Goal: Task Accomplishment & Management: Complete application form

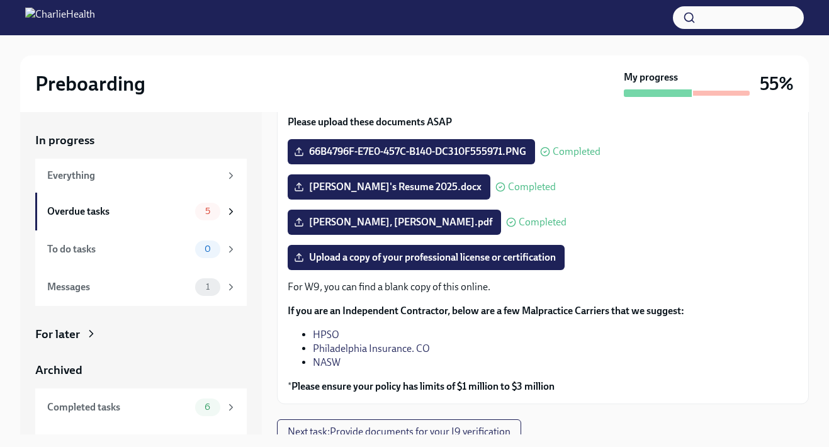
scroll to position [130, 0]
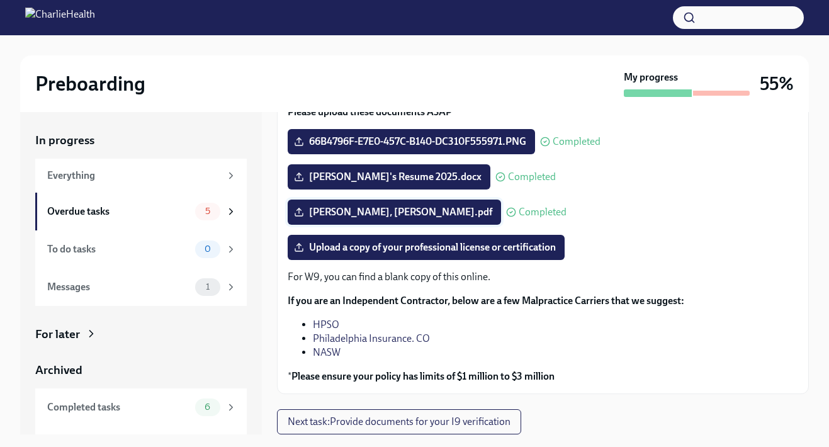
click at [394, 216] on span "[PERSON_NAME], [PERSON_NAME].pdf" at bounding box center [394, 212] width 196 height 13
click at [0, 0] on input "[PERSON_NAME], [PERSON_NAME].pdf" at bounding box center [0, 0] width 0 height 0
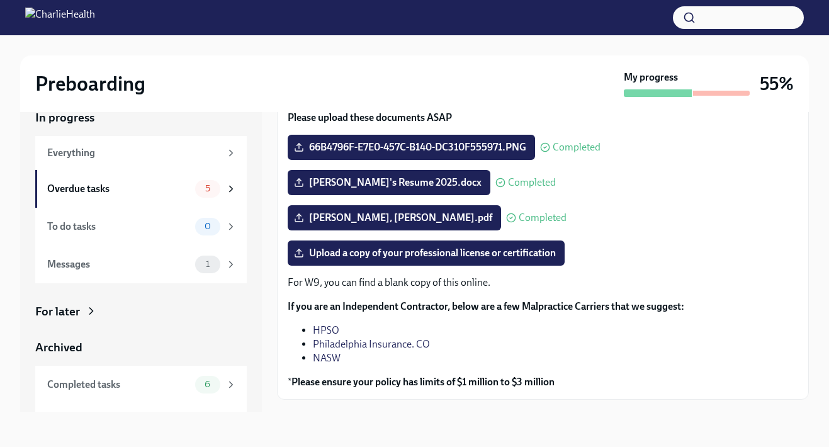
scroll to position [103, 0]
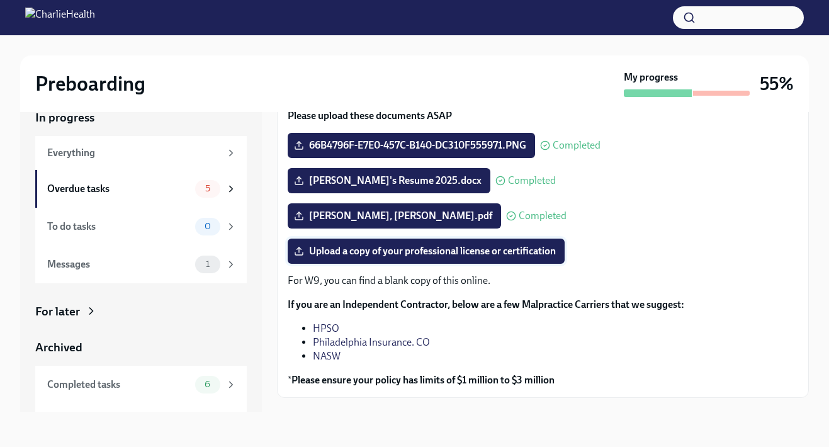
click at [462, 242] on label "Upload a copy of your professional license or certification" at bounding box center [425, 250] width 277 height 25
click at [0, 0] on input "Upload a copy of your professional license or certification" at bounding box center [0, 0] width 0 height 0
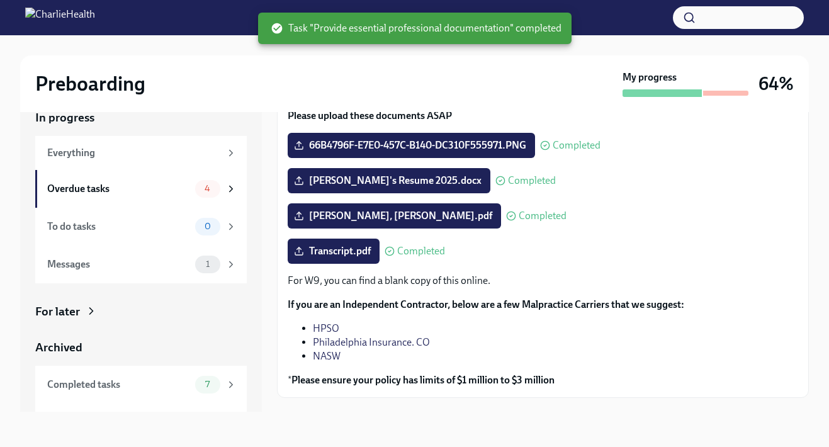
scroll to position [130, 0]
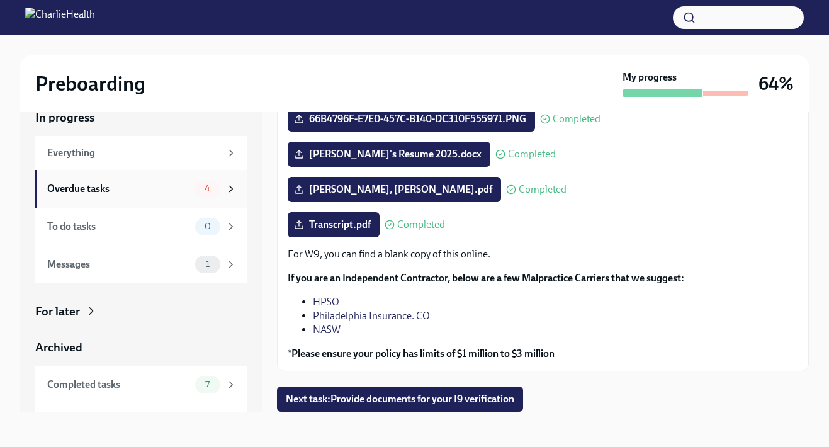
click at [174, 187] on div "Overdue tasks" at bounding box center [118, 189] width 143 height 14
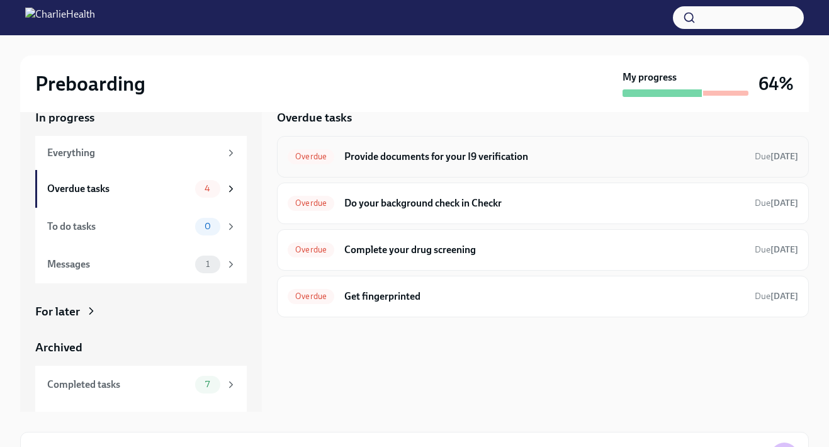
click at [601, 165] on div "Overdue Provide documents for your I9 verification Due [DATE]" at bounding box center [542, 157] width 510 height 20
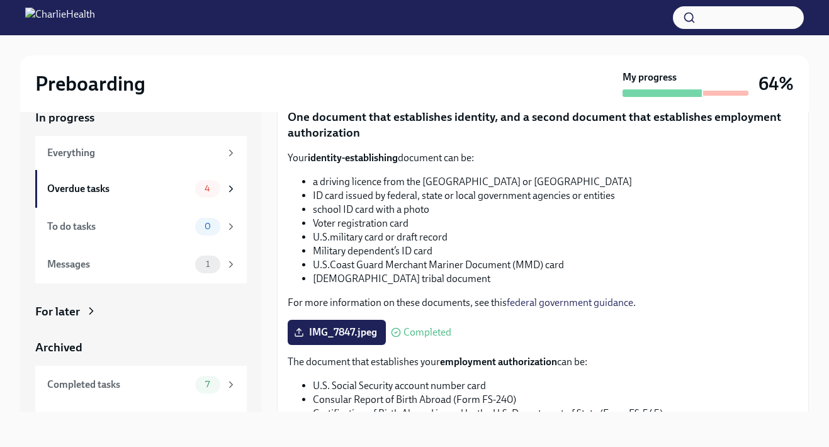
scroll to position [537, 0]
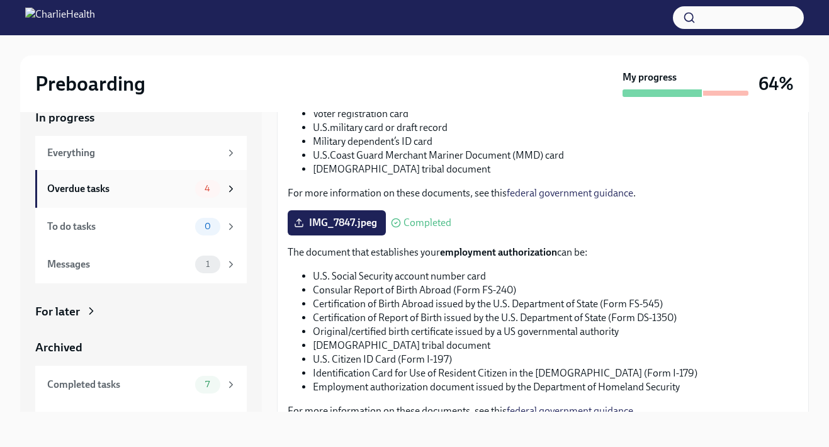
click at [233, 183] on icon at bounding box center [230, 188] width 11 height 11
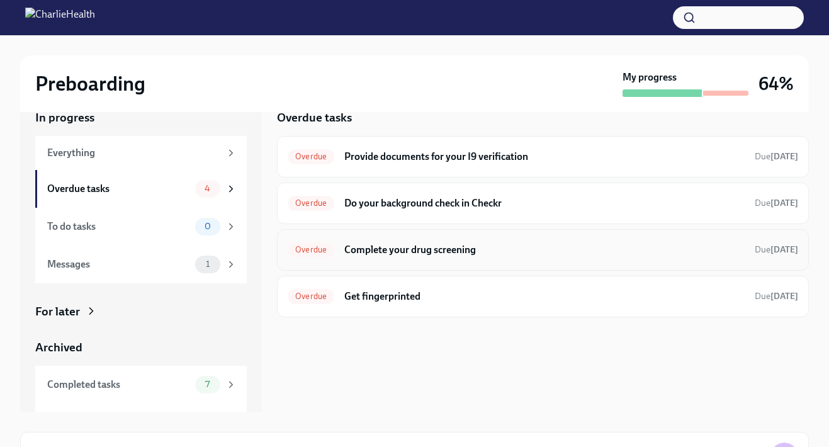
click at [499, 249] on h6 "Complete your drug screening" at bounding box center [544, 250] width 400 height 14
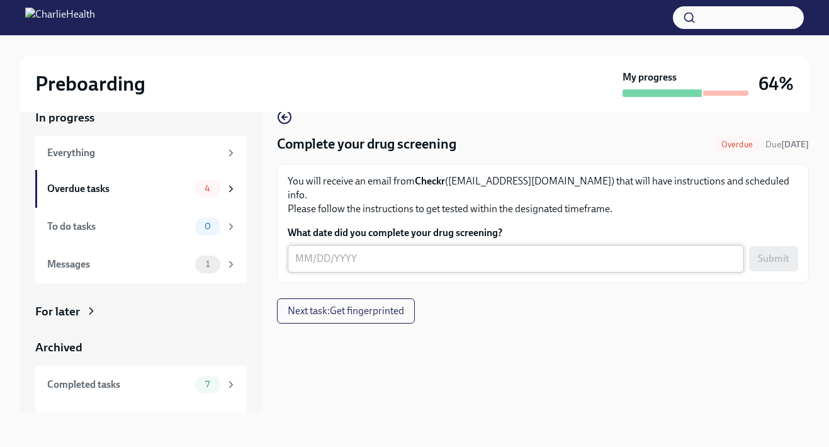
click at [415, 251] on textarea "What date did you complete your drug screening?" at bounding box center [515, 258] width 441 height 15
click at [538, 313] on div "Complete your drug screening Overdue Due [DATE] You will receive an email from …" at bounding box center [543, 250] width 532 height 322
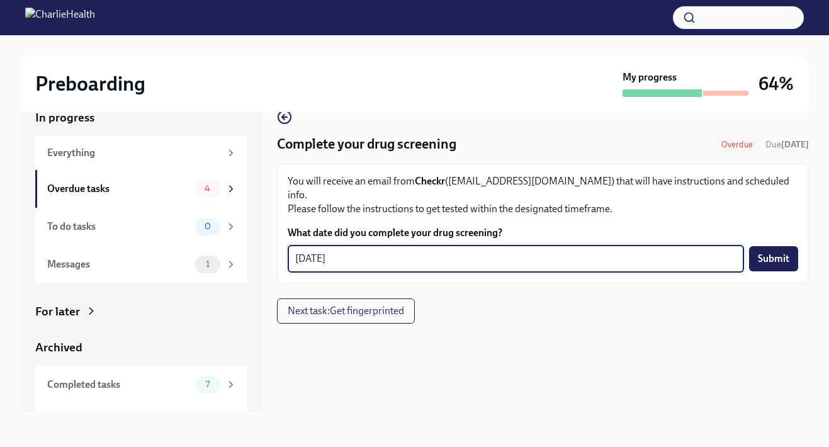
click at [462, 251] on textarea "[DATE]" at bounding box center [515, 258] width 441 height 15
type textarea "0"
type textarea "[DATE]"
click at [776, 252] on span "Submit" at bounding box center [772, 258] width 31 height 13
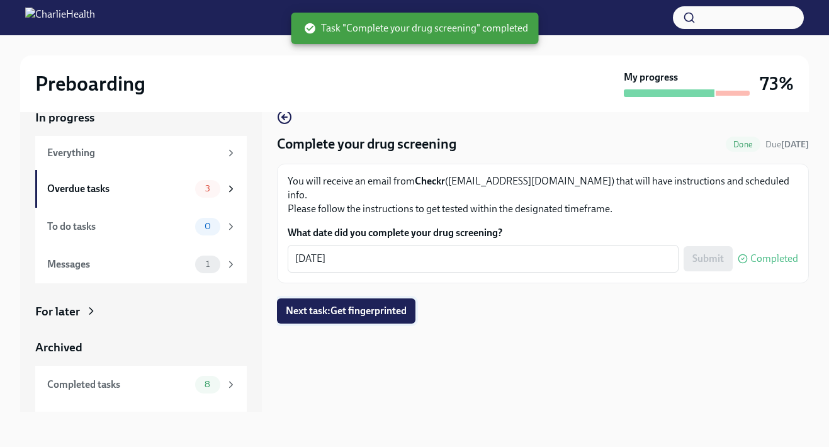
click at [351, 304] on span "Next task : Get fingerprinted" at bounding box center [346, 310] width 121 height 13
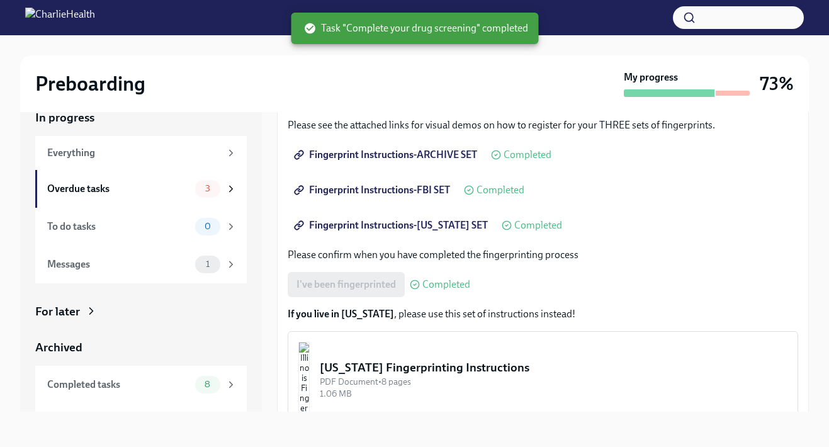
scroll to position [196, 0]
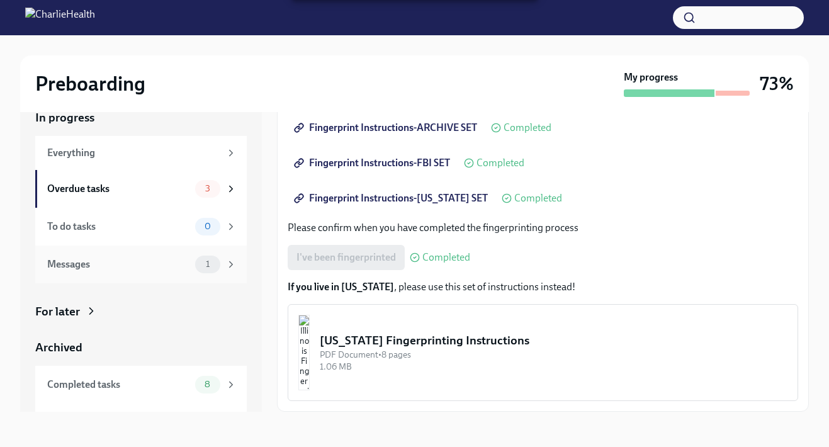
click at [177, 267] on div "Messages" at bounding box center [118, 264] width 143 height 14
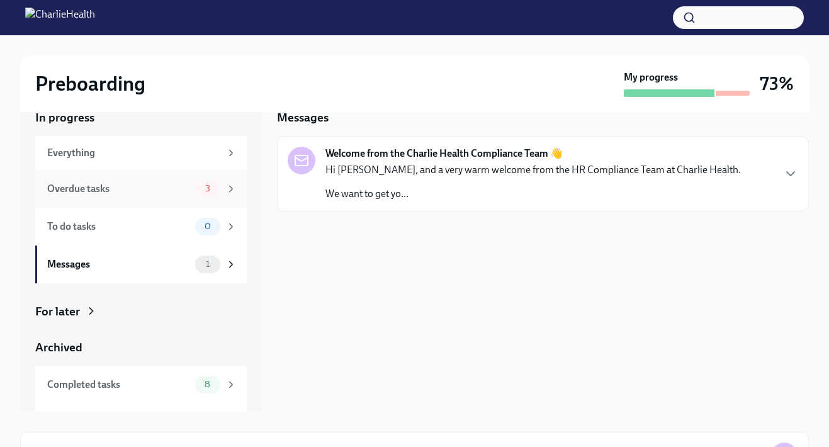
click at [168, 190] on div "Overdue tasks" at bounding box center [118, 189] width 143 height 14
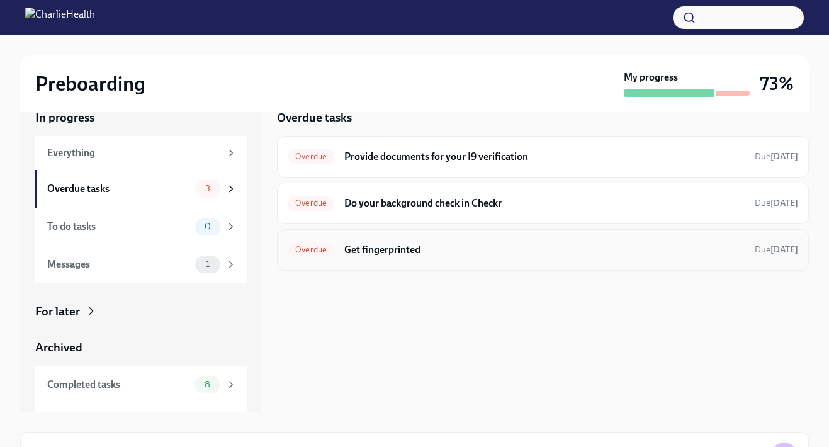
click at [498, 245] on h6 "Get fingerprinted" at bounding box center [544, 250] width 400 height 14
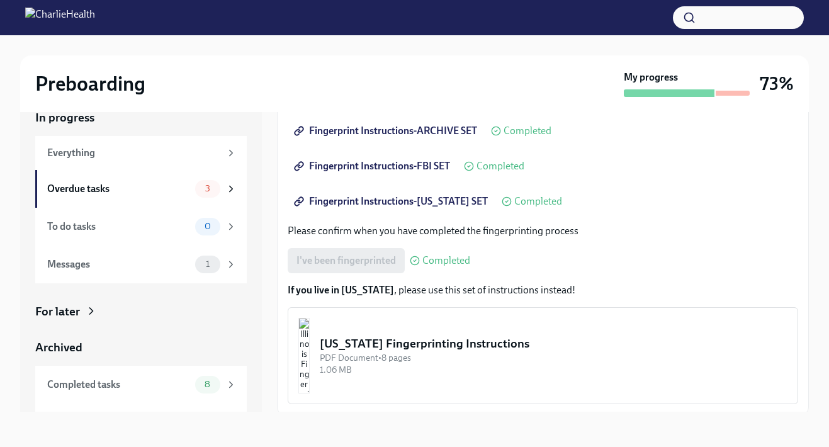
scroll to position [196, 0]
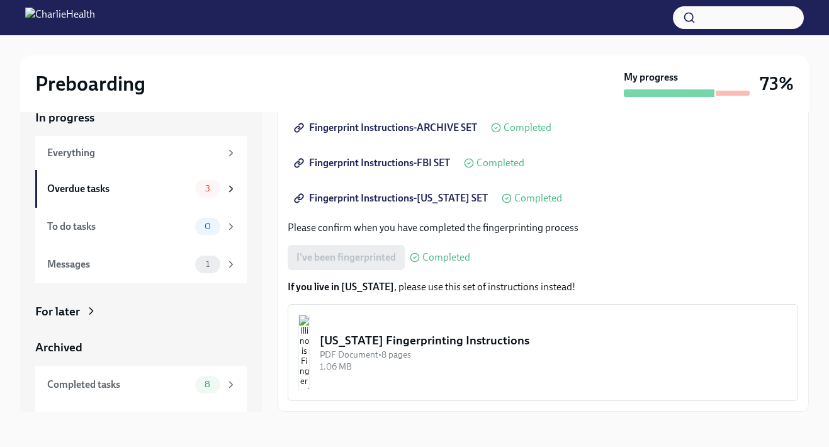
click at [471, 340] on div "[US_STATE] Fingerprinting Instructions" at bounding box center [553, 340] width 467 height 16
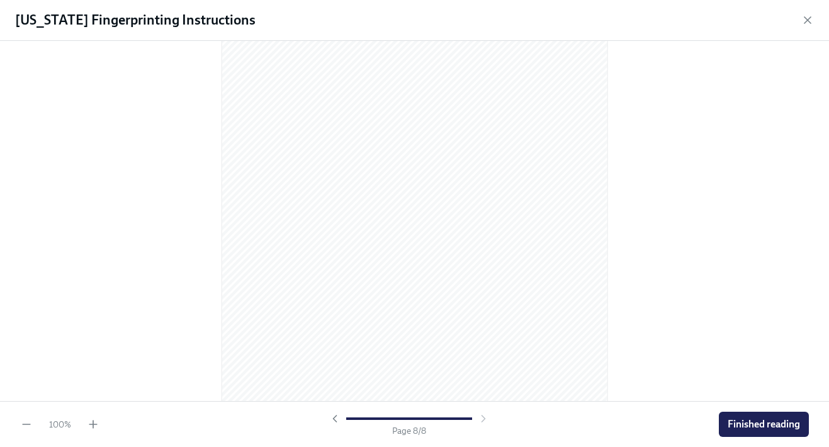
scroll to position [3727, 0]
click at [734, 425] on span "Finished reading" at bounding box center [763, 424] width 72 height 13
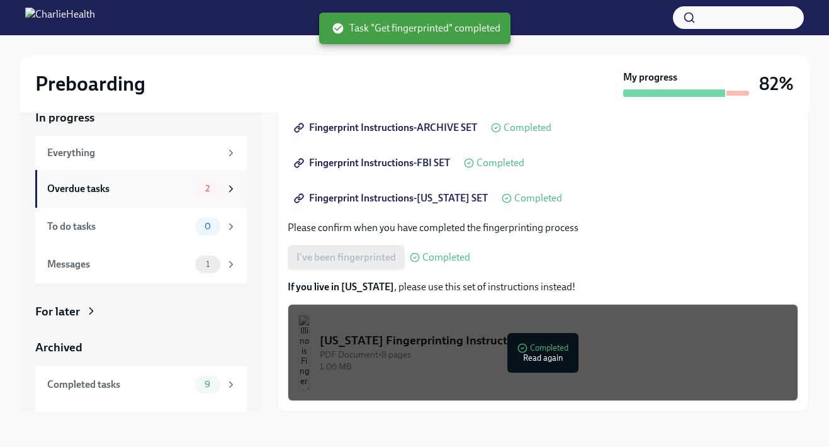
click at [194, 193] on div "Overdue tasks 2" at bounding box center [141, 189] width 189 height 18
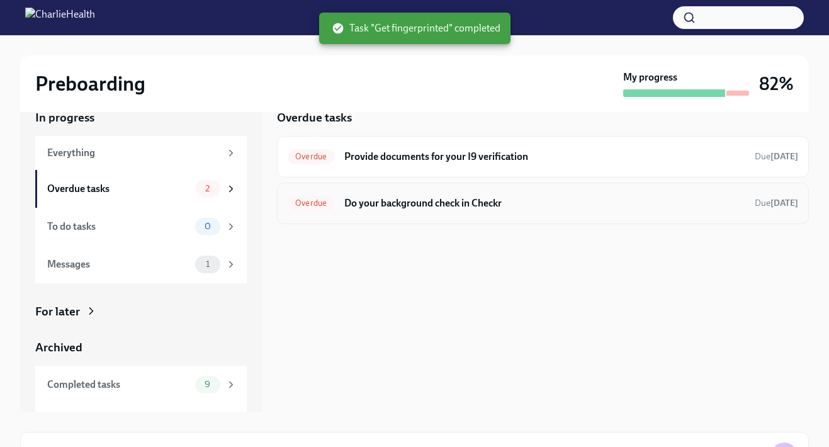
click at [548, 204] on h6 "Do your background check in Checkr" at bounding box center [544, 203] width 400 height 14
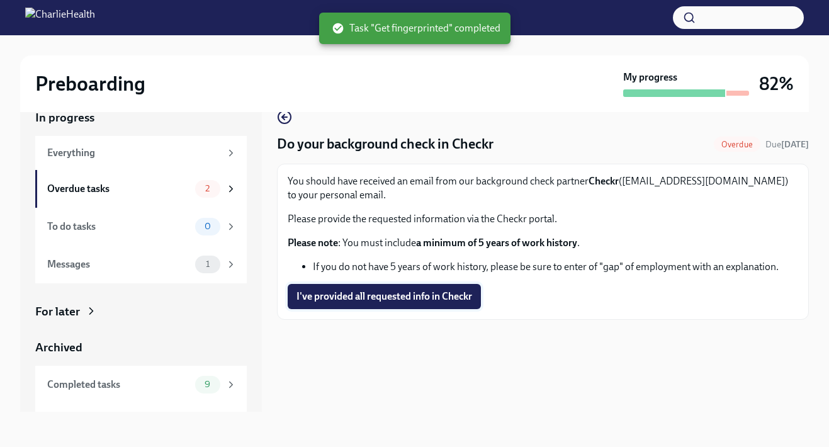
click at [456, 301] on span "I've provided all requested info in Checkr" at bounding box center [384, 296] width 176 height 13
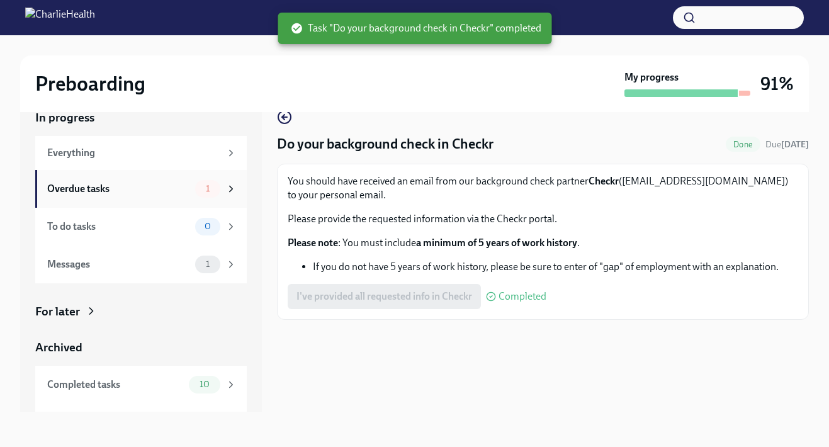
click at [184, 196] on div "Overdue tasks 1" at bounding box center [141, 189] width 189 height 18
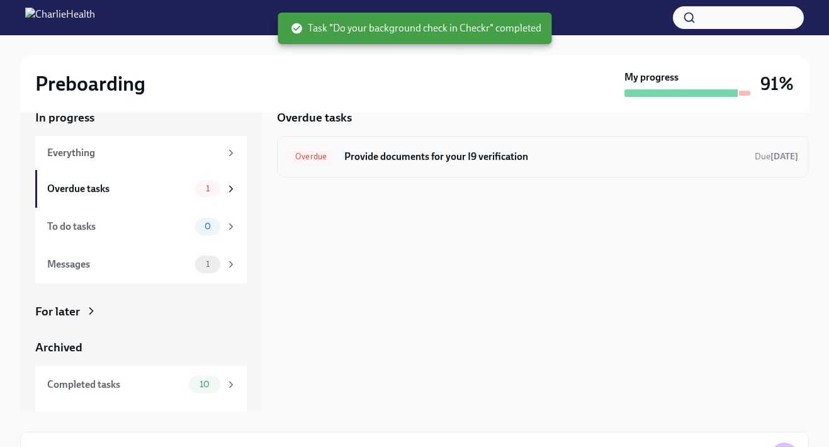
click at [437, 169] on div "Overdue Provide documents for your I9 verification Due [DATE]" at bounding box center [543, 157] width 532 height 42
click at [518, 156] on h6 "Provide documents for your I9 verification" at bounding box center [544, 157] width 400 height 14
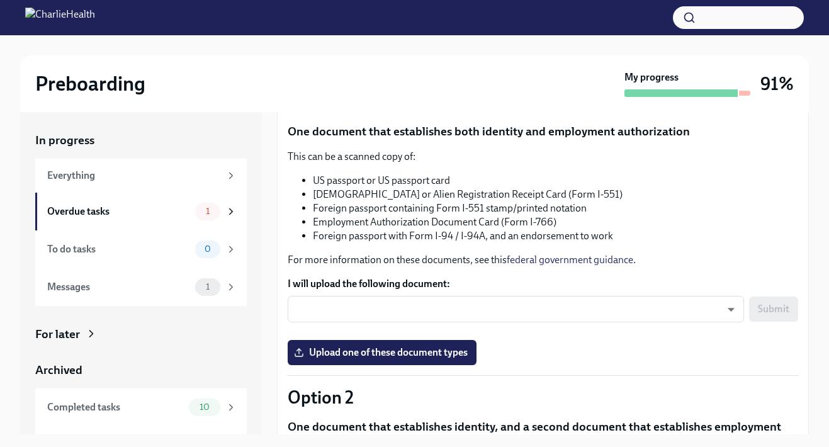
scroll to position [157, 0]
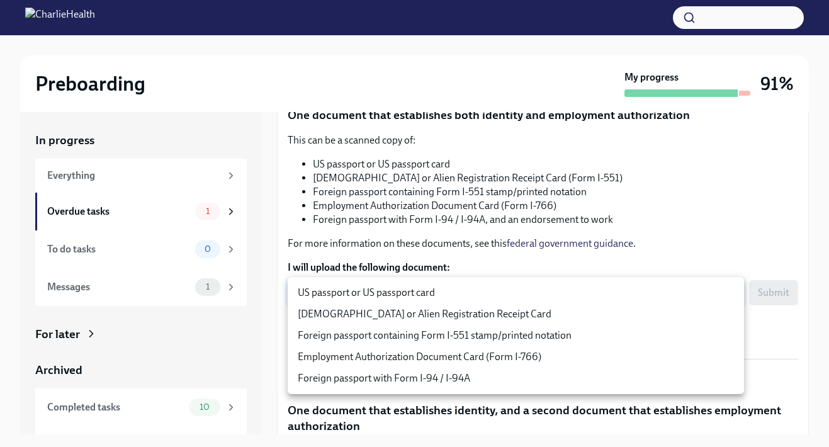
click at [556, 299] on body "Preboarding My progress 91% In progress Everything Overdue tasks 1 To do tasks …" at bounding box center [414, 234] width 829 height 469
click at [590, 250] on div at bounding box center [414, 223] width 829 height 447
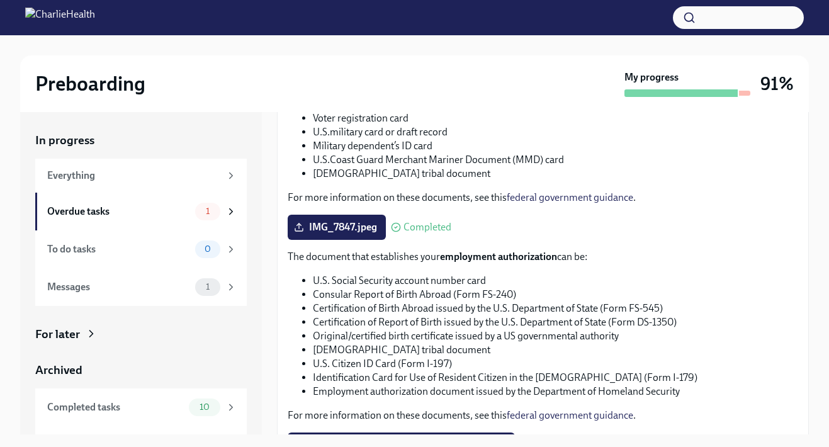
scroll to position [589, 0]
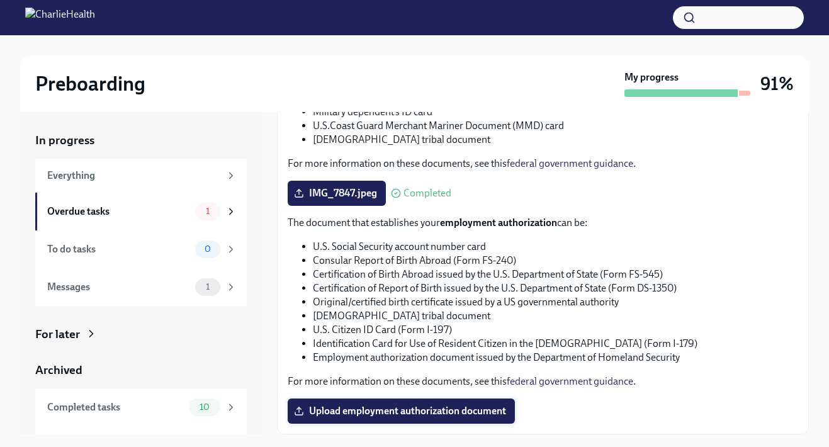
click at [481, 410] on span "Upload employment authorization document" at bounding box center [400, 411] width 209 height 13
click at [0, 0] on input "Upload employment authorization document" at bounding box center [0, 0] width 0 height 0
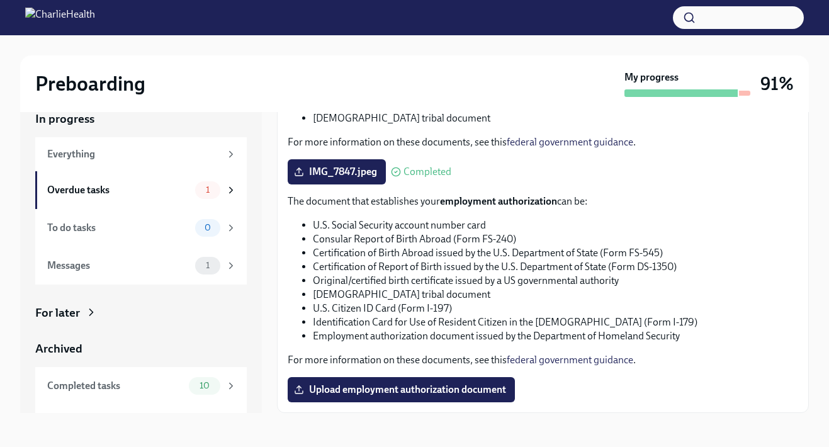
scroll to position [23, 0]
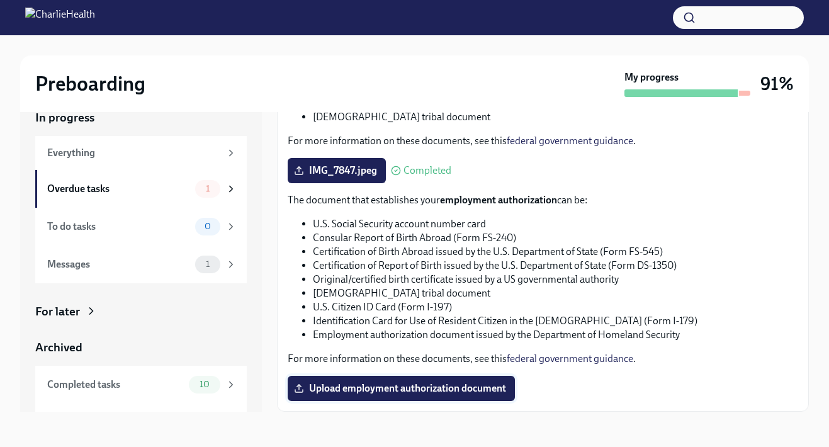
click at [427, 386] on span "Upload employment authorization document" at bounding box center [400, 388] width 209 height 13
click at [0, 0] on input "Upload employment authorization document" at bounding box center [0, 0] width 0 height 0
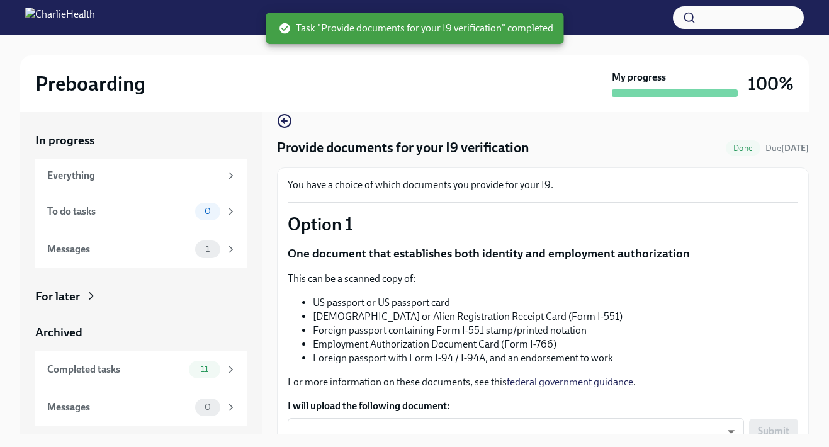
scroll to position [0, 0]
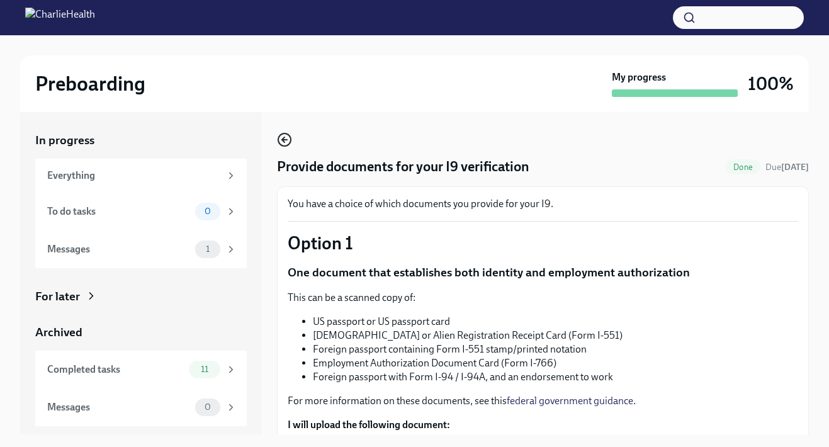
click at [283, 144] on icon "button" at bounding box center [284, 139] width 15 height 15
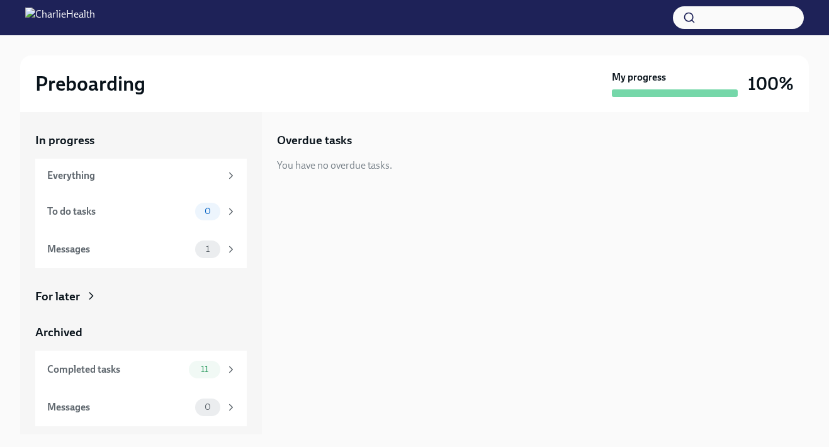
click at [458, 264] on div "Overdue tasks You have no overdue tasks." at bounding box center [543, 273] width 532 height 322
